Goal: Register for event/course

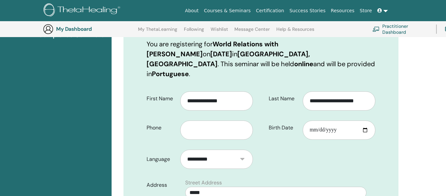
scroll to position [115, 0]
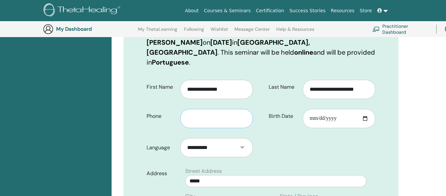
click at [239, 114] on input "text" at bounding box center [216, 118] width 73 height 19
type input "**********"
click at [317, 109] on input "Birth Date" at bounding box center [339, 118] width 73 height 19
drag, startPoint x: 295, startPoint y: 106, endPoint x: 265, endPoint y: 106, distance: 29.4
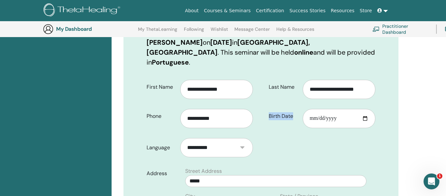
click at [265, 110] on label "Birth Date" at bounding box center [283, 116] width 39 height 13
click at [310, 110] on input "Birth Date" at bounding box center [339, 118] width 73 height 19
type input "**********"
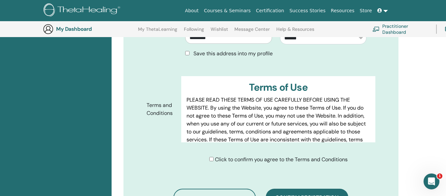
scroll to position [346, 0]
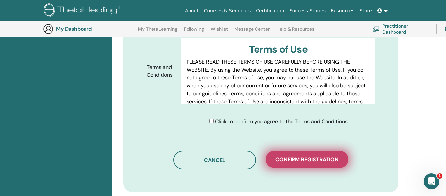
click at [290, 156] on button "Confirm registration" at bounding box center [307, 158] width 83 height 17
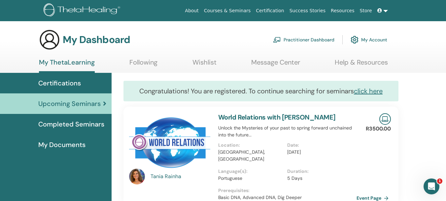
click at [68, 84] on span "Certifications" at bounding box center [59, 83] width 43 height 10
